Goal: Task Accomplishment & Management: Manage account settings

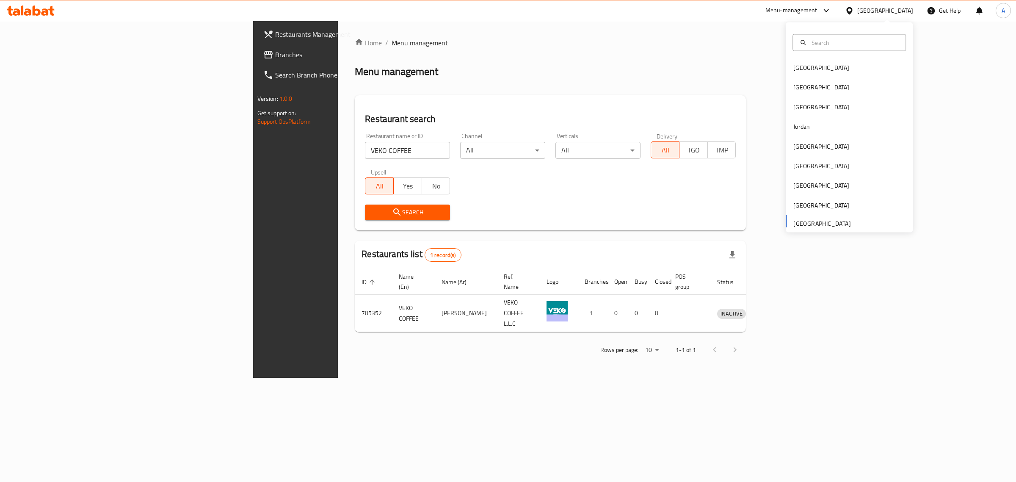
click at [795, 112] on div "[GEOGRAPHIC_DATA]" at bounding box center [820, 106] width 69 height 19
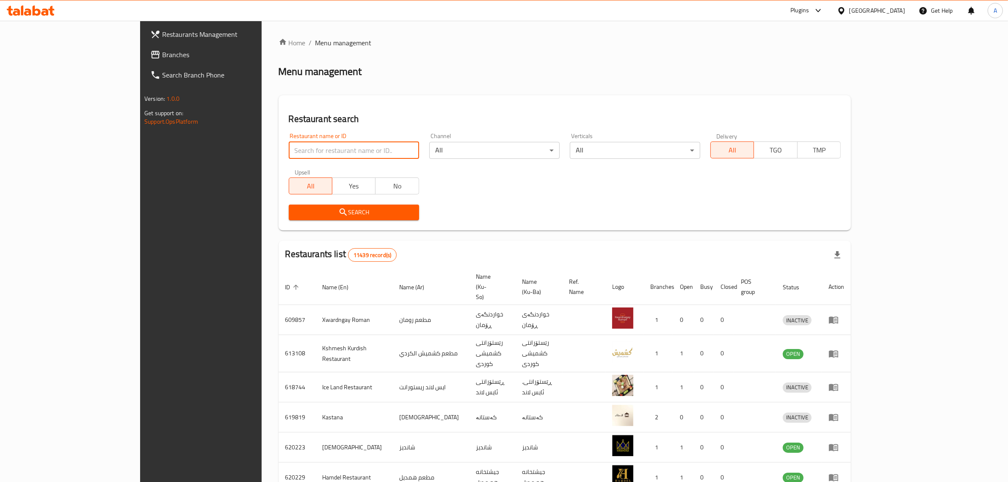
click at [289, 153] on input "search" at bounding box center [354, 150] width 130 height 17
paste input "Rizona"
type input "Rizona"
click button "Search" at bounding box center [354, 212] width 130 height 16
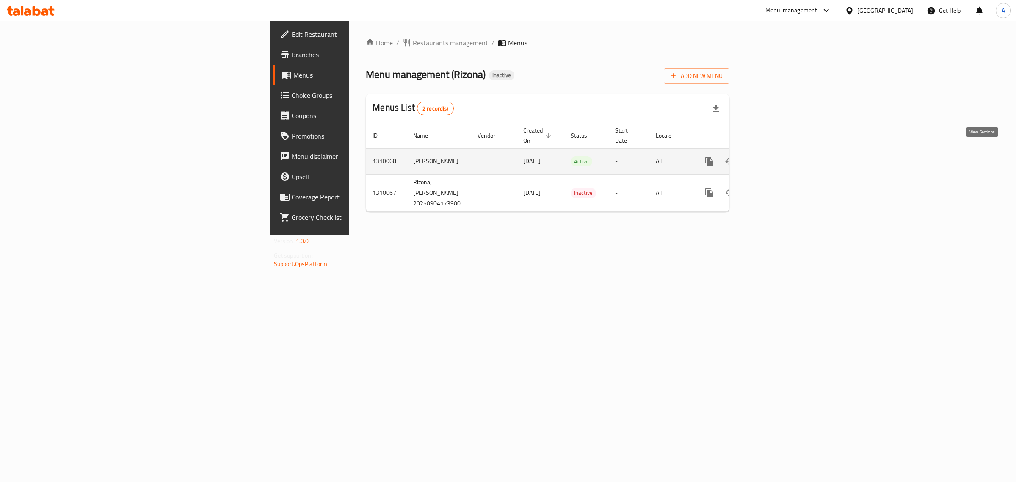
click at [775, 156] on icon "enhanced table" at bounding box center [770, 161] width 10 height 10
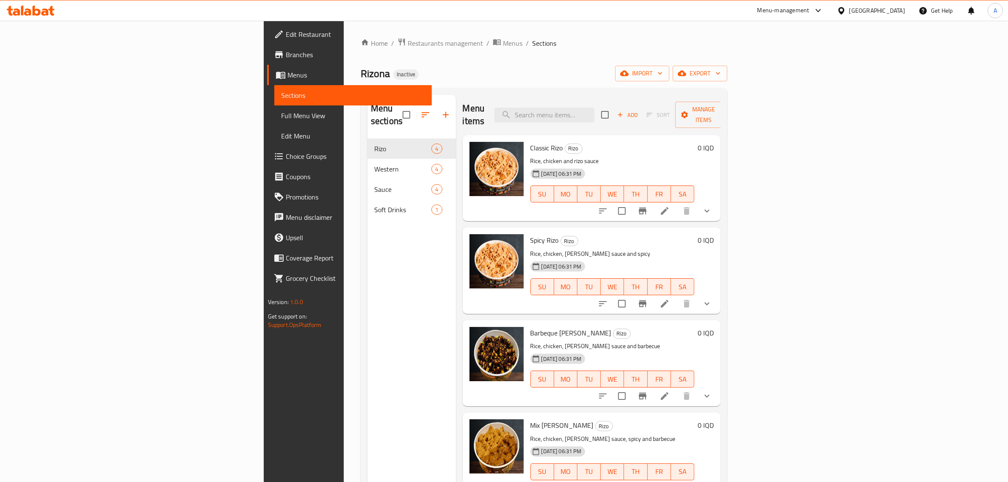
click at [444, 52] on div "Home / Restaurants management / Menus / Sections Rizona Inactive import export …" at bounding box center [544, 311] width 367 height 546
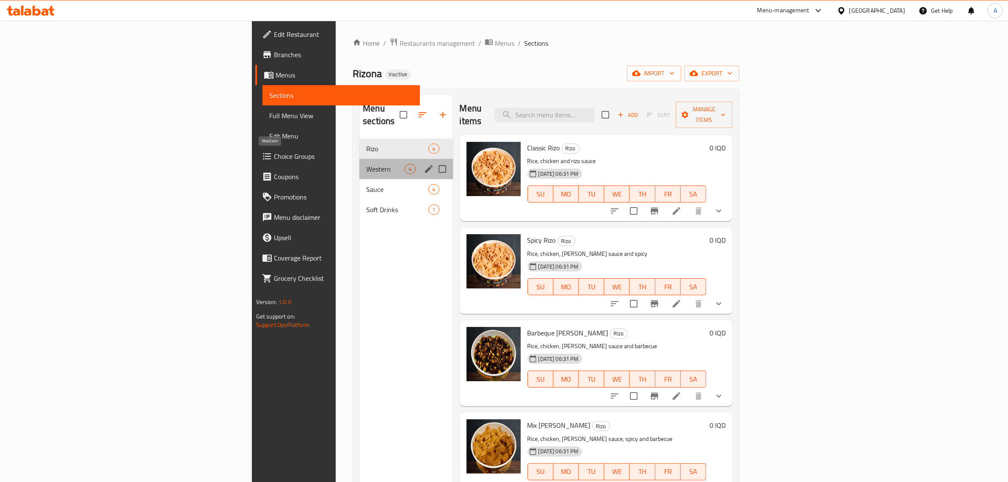
click at [366, 164] on span "Western" at bounding box center [385, 169] width 39 height 10
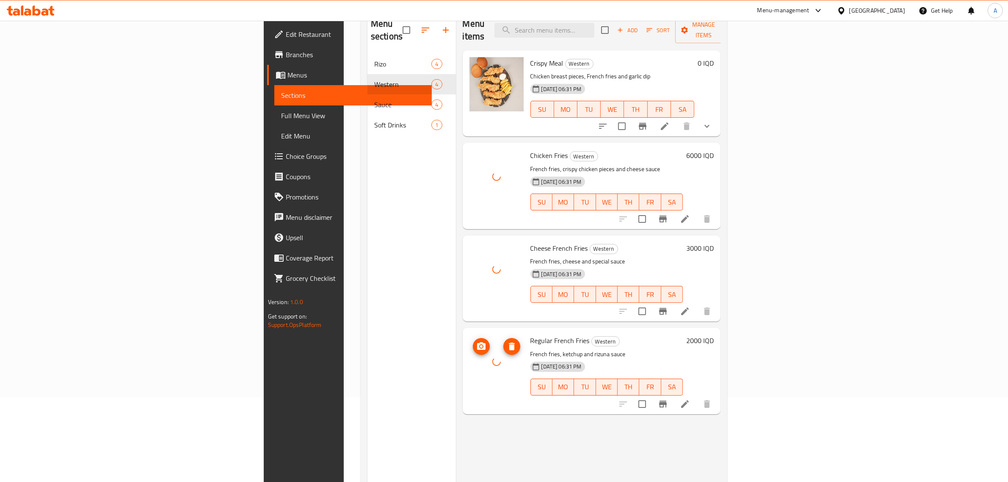
scroll to position [66, 0]
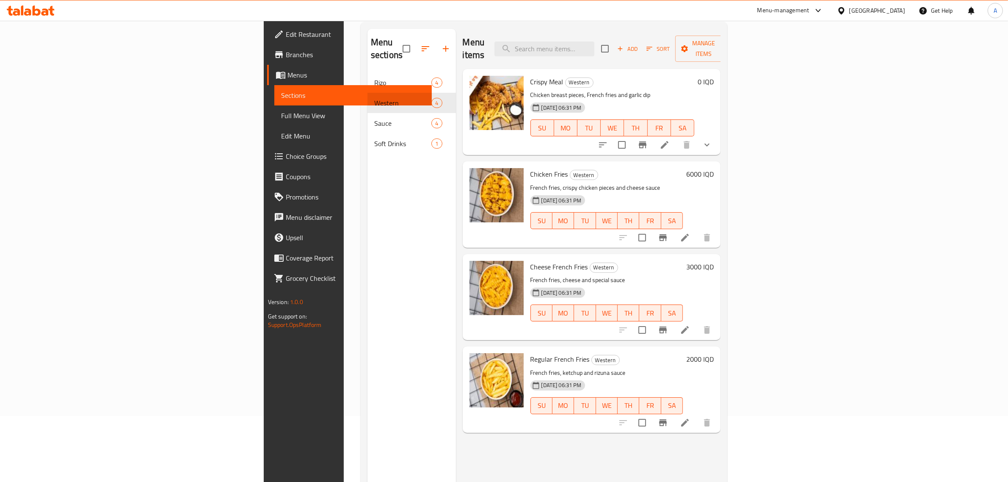
click at [542, 27] on div "Menu sections [PERSON_NAME] 4 Western 4 Sauce 4 Soft Drinks 1 Menu items Add So…" at bounding box center [544, 269] width 367 height 495
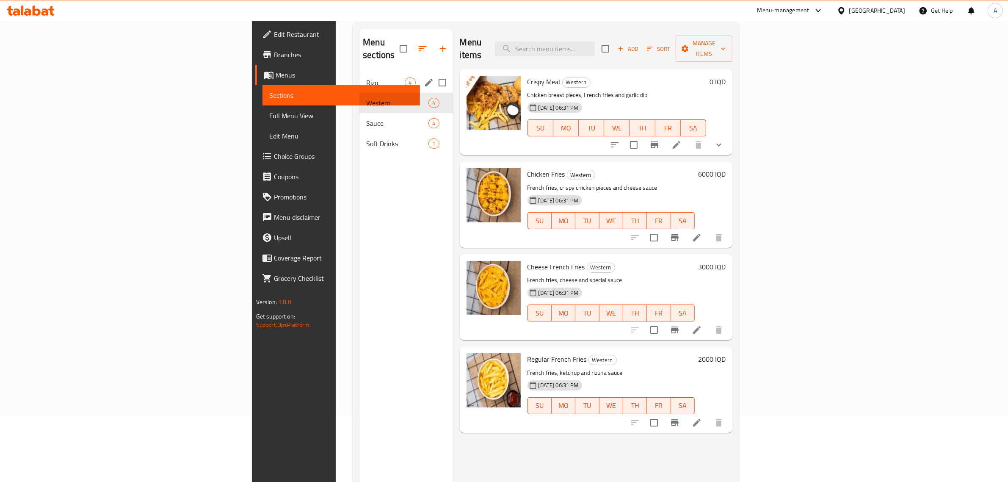
click at [366, 77] on span "Rizo" at bounding box center [385, 82] width 39 height 10
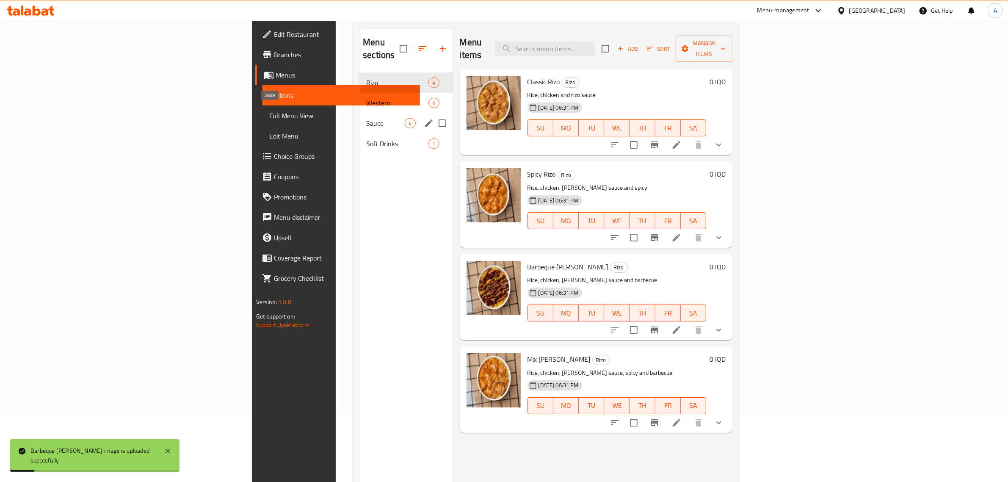
click at [366, 118] on span "Sauce" at bounding box center [385, 123] width 39 height 10
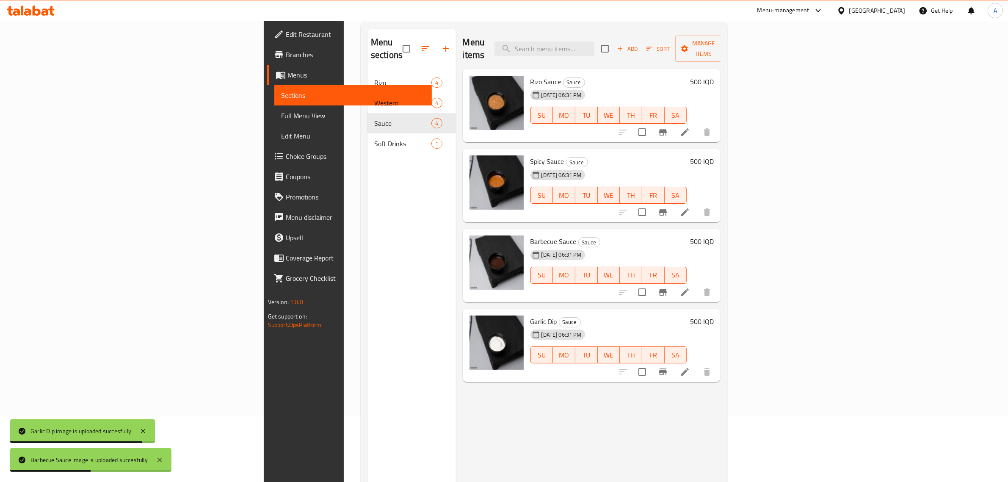
click at [374, 138] on span "Soft Drinks" at bounding box center [402, 143] width 57 height 10
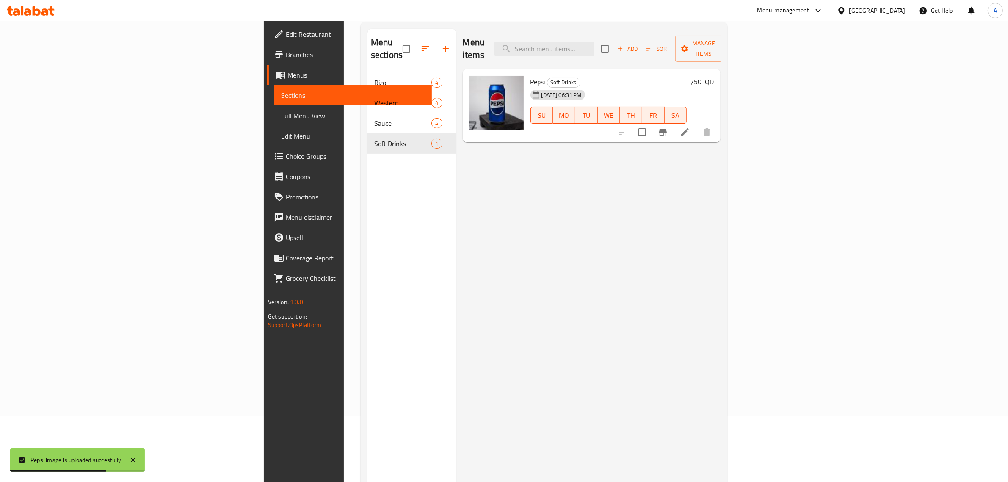
click at [510, 232] on div "Menu items Add Sort Manage items Pepsi Soft Drinks [DATE] 06:31 PM SU MO TU WE …" at bounding box center [588, 270] width 265 height 482
click at [286, 33] on span "Edit Restaurant" at bounding box center [356, 34] width 140 height 10
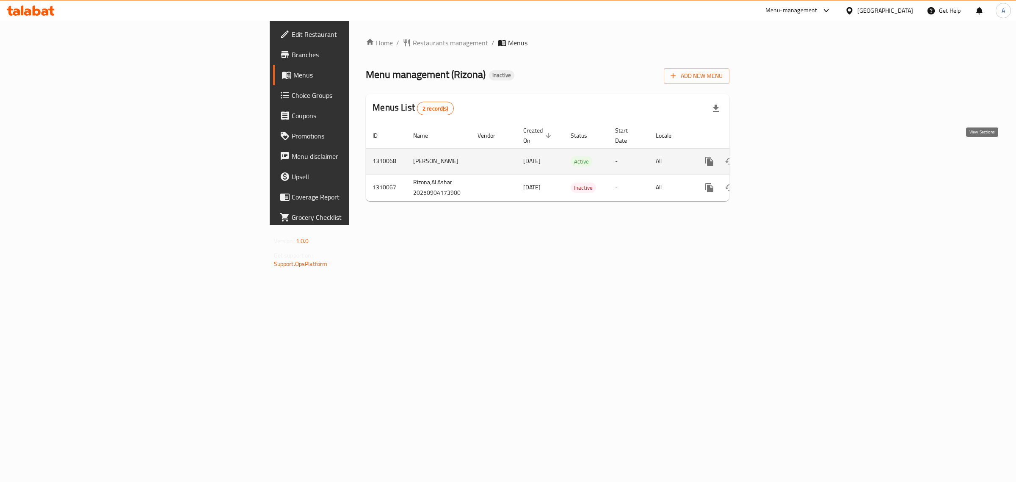
click at [780, 151] on link "enhanced table" at bounding box center [770, 161] width 20 height 20
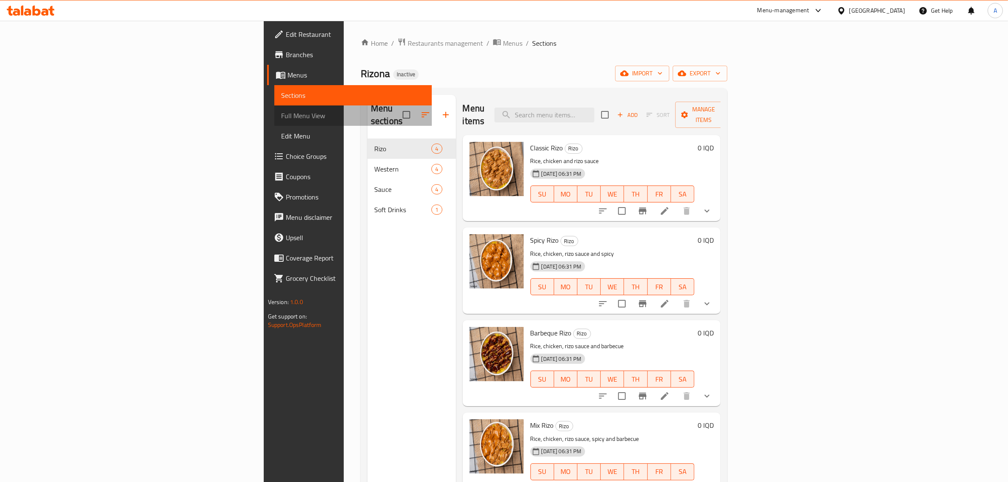
click at [281, 114] on span "Full Menu View" at bounding box center [353, 115] width 144 height 10
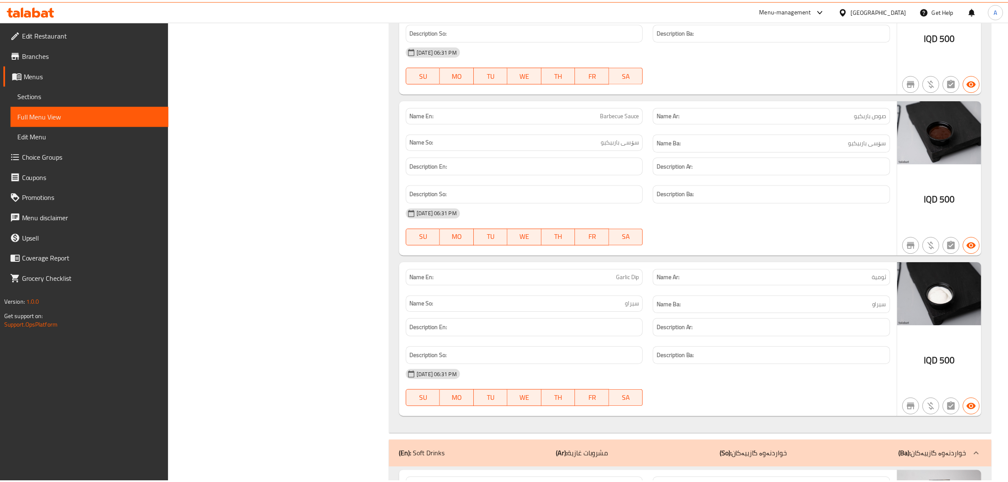
scroll to position [2169, 0]
